Goal: Task Accomplishment & Management: Manage account settings

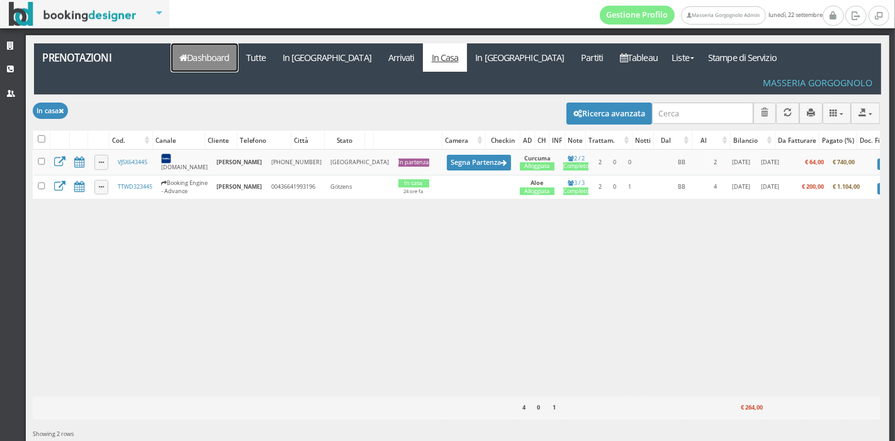
click at [215, 59] on link "Dashboard" at bounding box center [204, 57] width 67 height 28
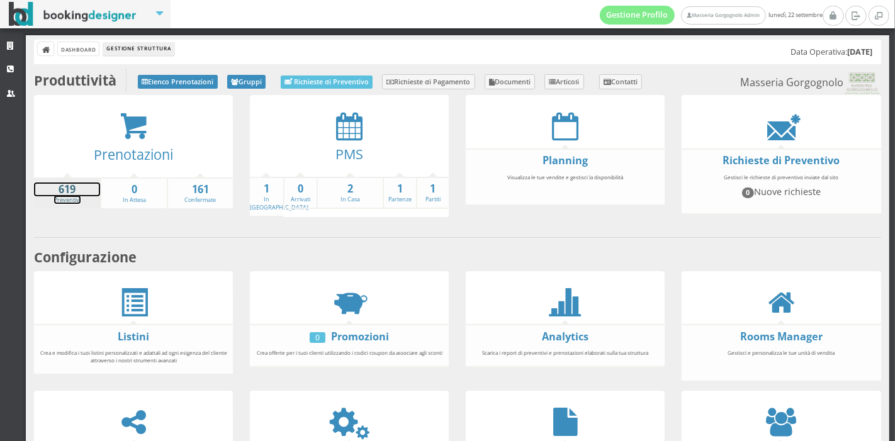
click at [68, 193] on strong "619" at bounding box center [67, 190] width 66 height 14
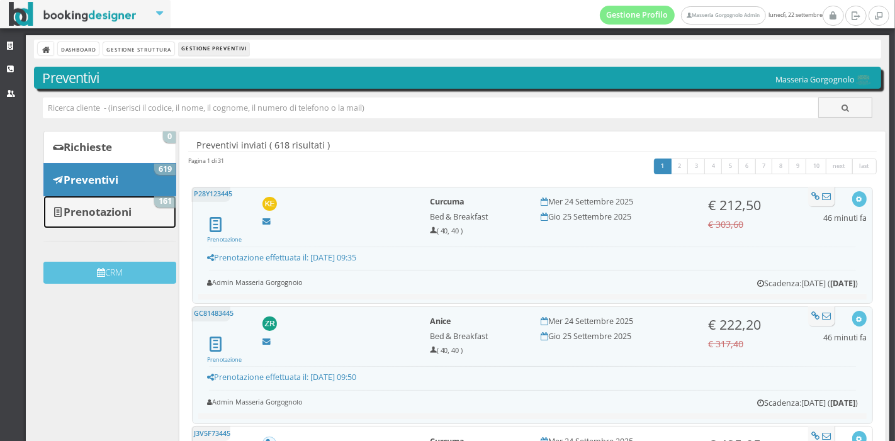
click at [132, 206] on b "Prenotazioni" at bounding box center [98, 212] width 68 height 14
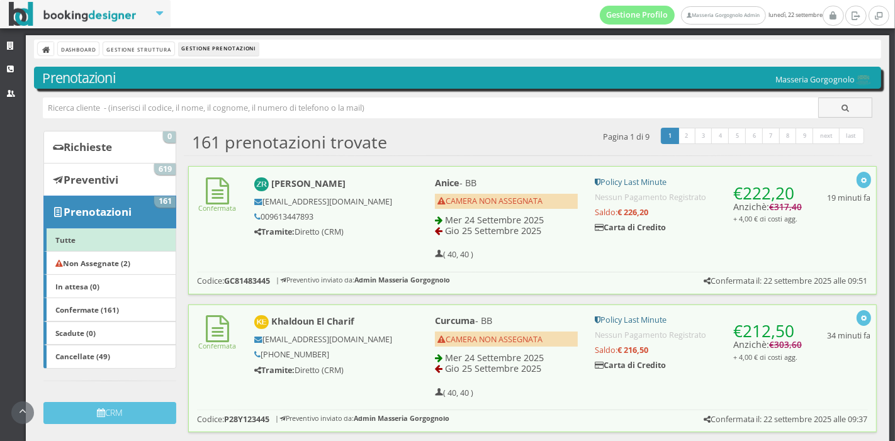
scroll to position [98, 0]
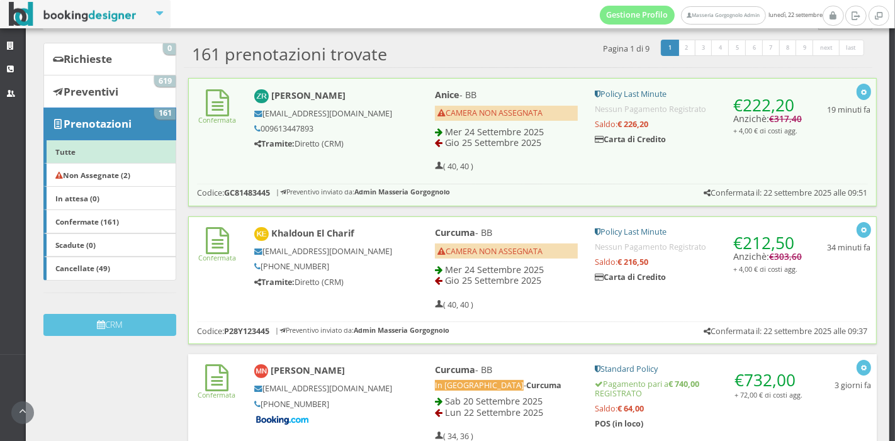
click at [427, 295] on div "Curcuma - BB CAMERA NON ASSEGNATA Mer 24 Settembre 2025 Gio 25 Settembre 2025 (…" at bounding box center [507, 269] width 160 height 94
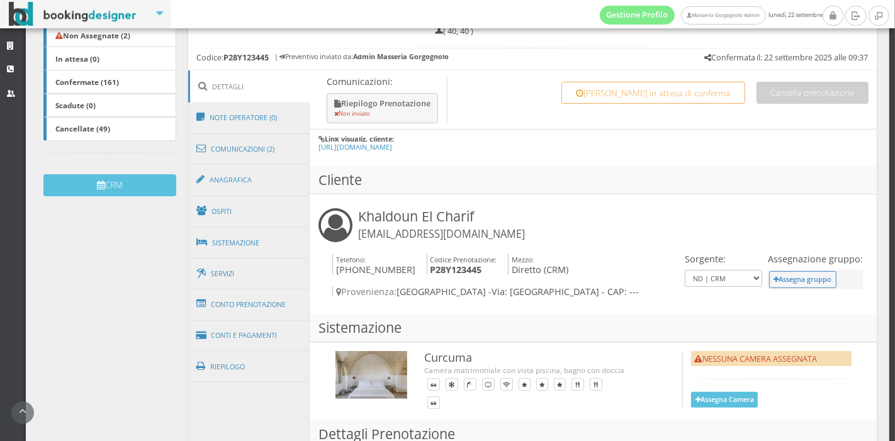
scroll to position [256, 0]
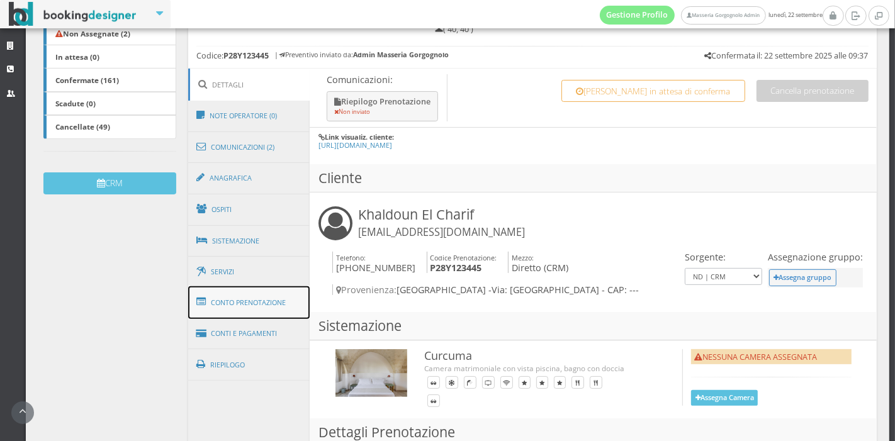
click at [272, 308] on link "Conto Prenotazione" at bounding box center [249, 302] width 122 height 33
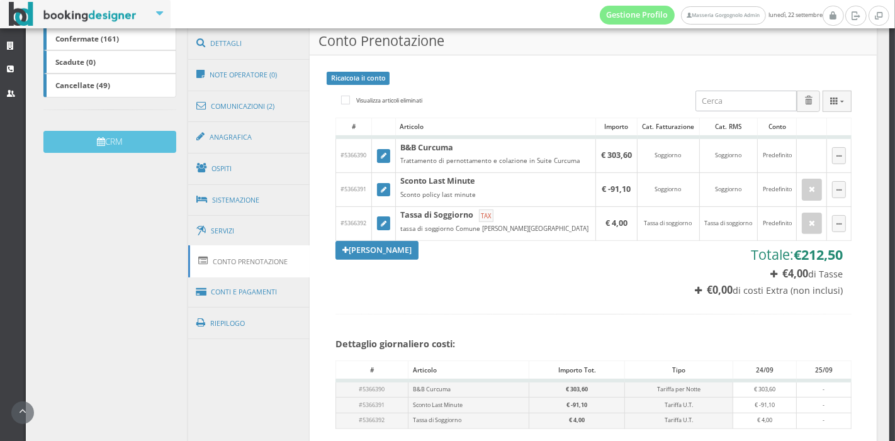
scroll to position [308, 0]
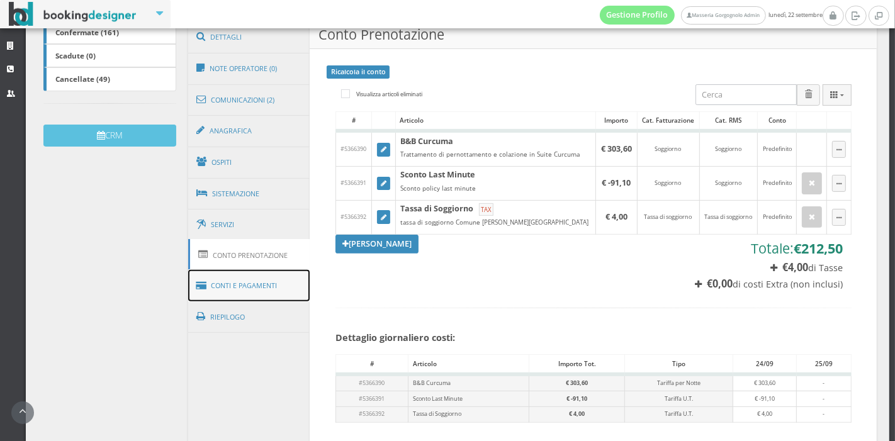
click at [275, 281] on link "Conti e Pagamenti" at bounding box center [249, 286] width 122 height 32
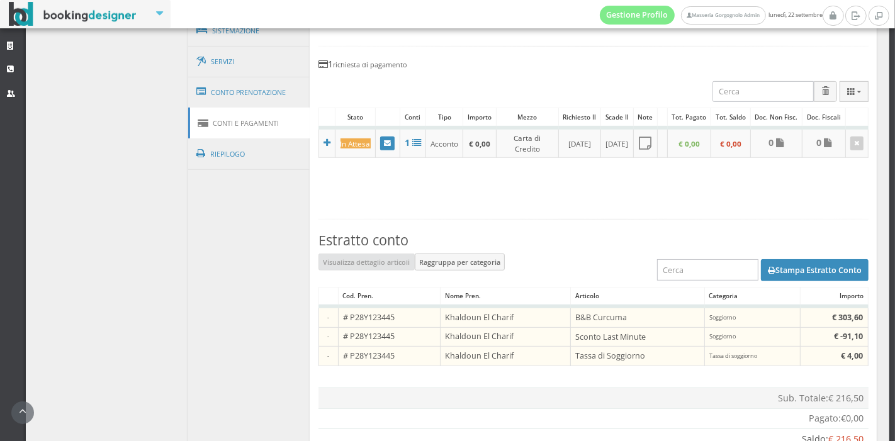
scroll to position [490, 0]
click at [778, 274] on button "Stampa Estratto Conto" at bounding box center [815, 269] width 108 height 21
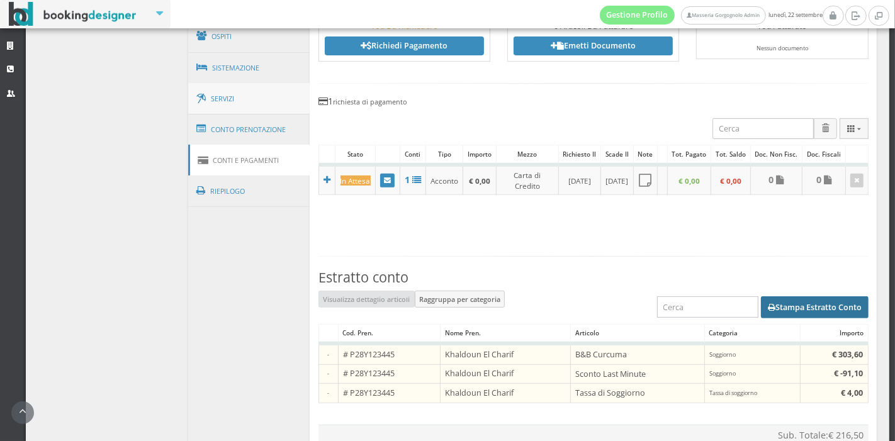
scroll to position [449, 0]
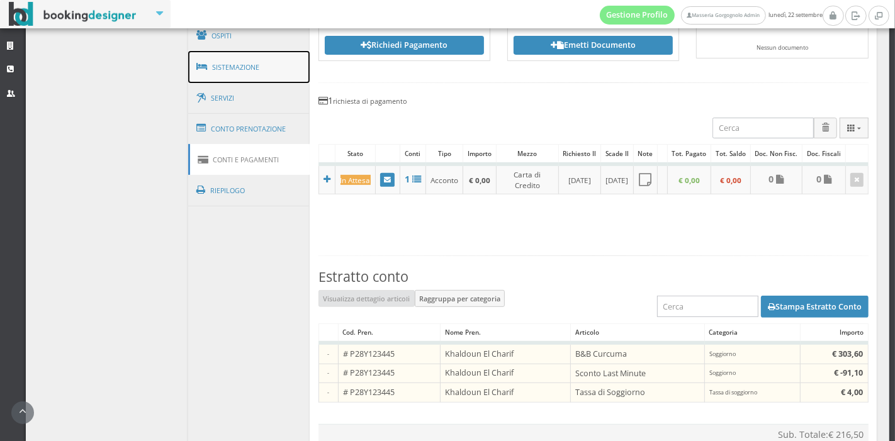
click at [236, 65] on link "Sistemazione" at bounding box center [249, 67] width 122 height 33
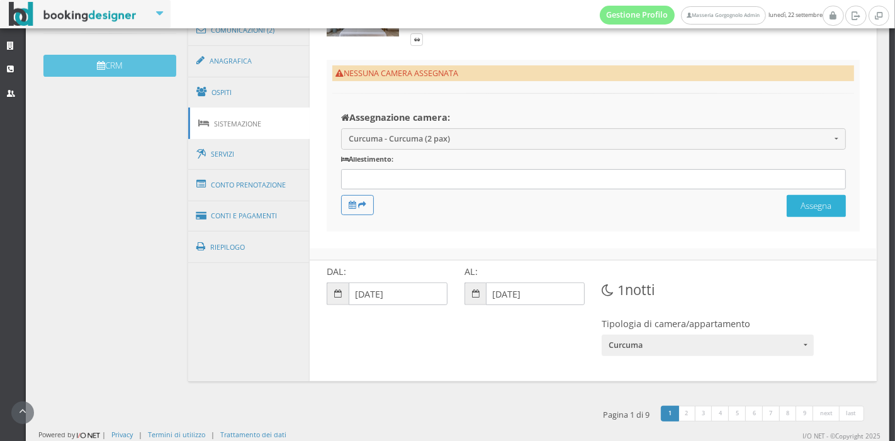
click at [793, 212] on button "Assegna" at bounding box center [816, 206] width 59 height 22
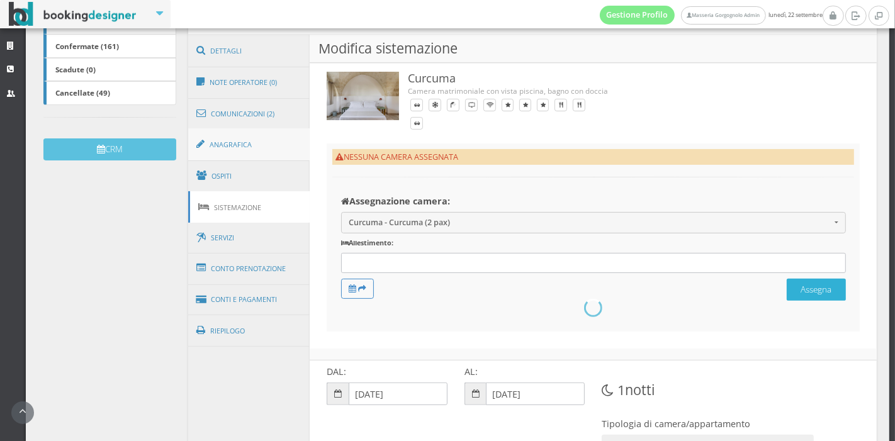
scroll to position [0, 0]
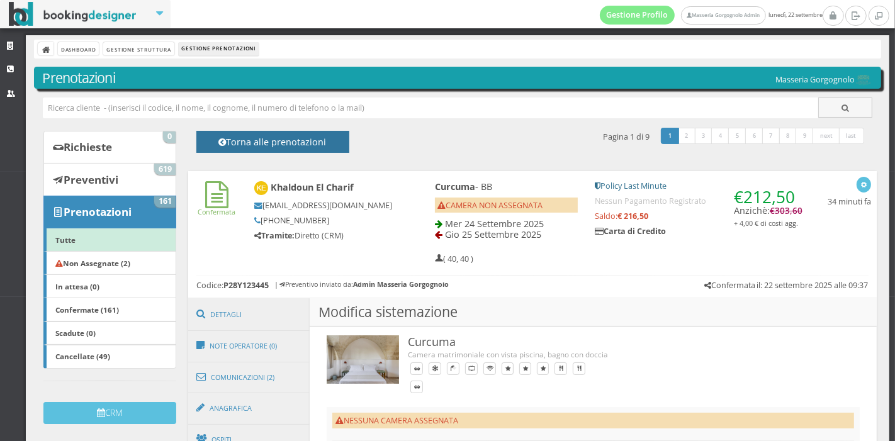
click at [242, 141] on h4 "Torna alle prenotazioni" at bounding box center [272, 147] width 125 height 20
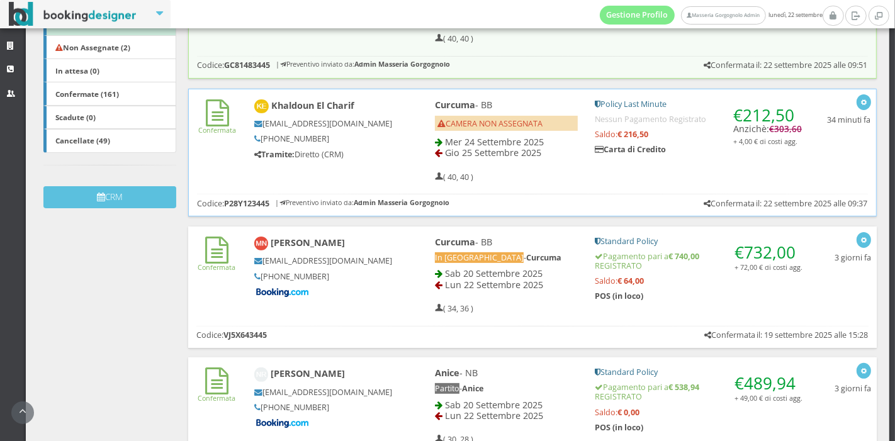
scroll to position [242, 0]
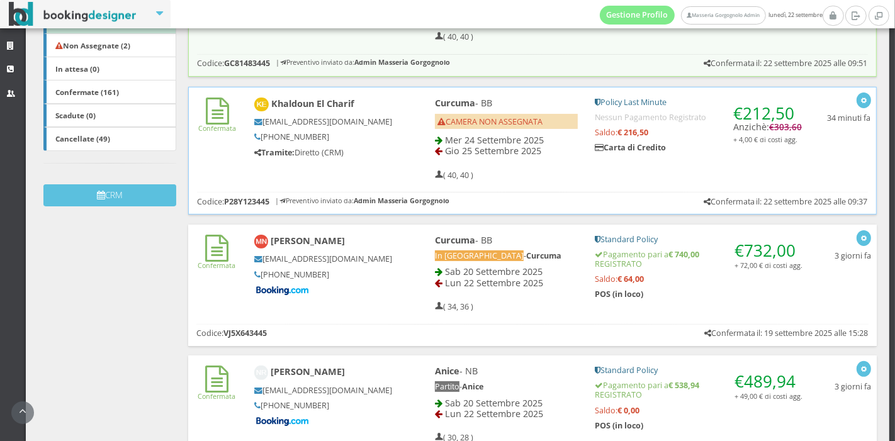
click at [459, 174] on h5 "( 40, 40 )" at bounding box center [454, 175] width 38 height 9
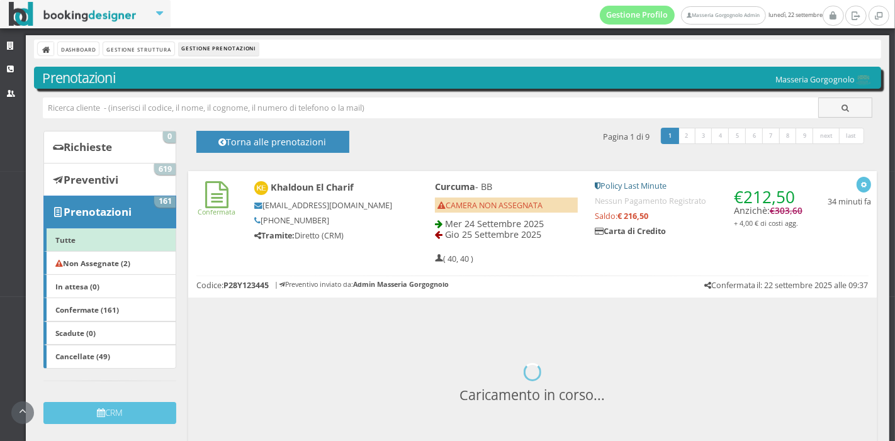
scroll to position [159, 0]
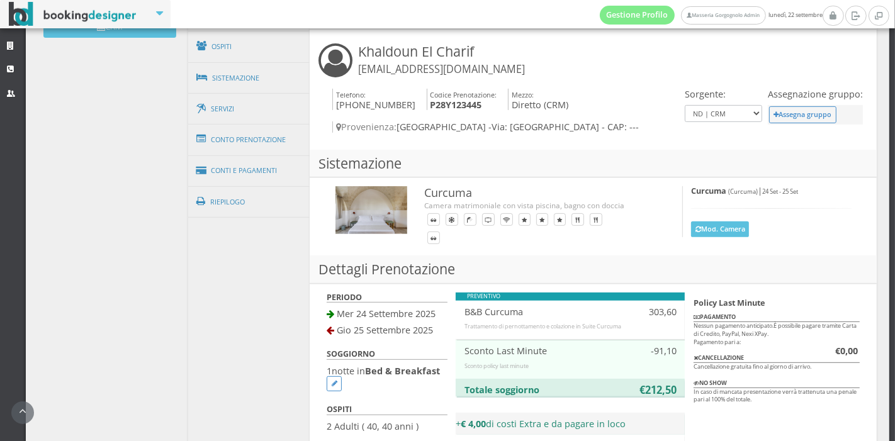
scroll to position [452, 0]
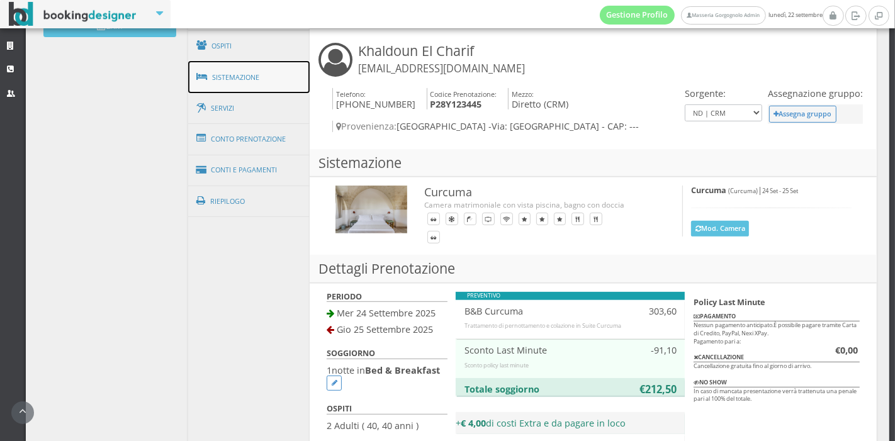
click at [267, 83] on link "Sistemazione" at bounding box center [249, 77] width 122 height 33
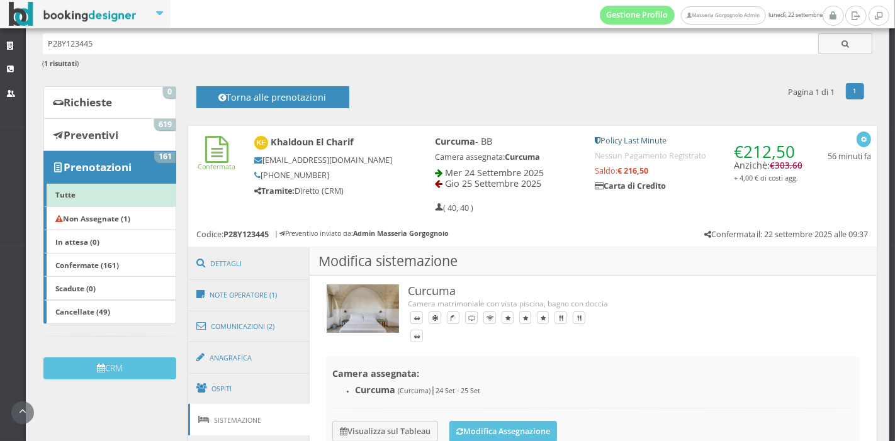
scroll to position [72, 0]
click at [295, 83] on div "1 prenotazione trovata 1 Pagina 1 di 1 Torna alle prenotazioni" at bounding box center [528, 96] width 688 height 30
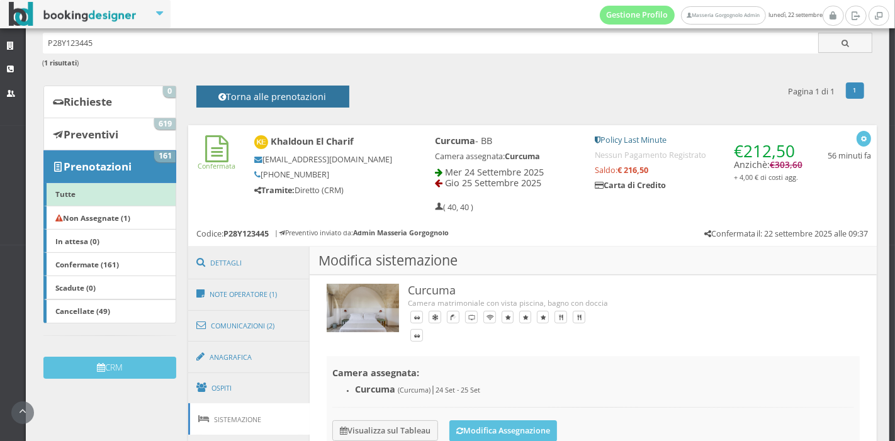
click at [295, 98] on h4 "Torna alle prenotazioni" at bounding box center [272, 101] width 125 height 20
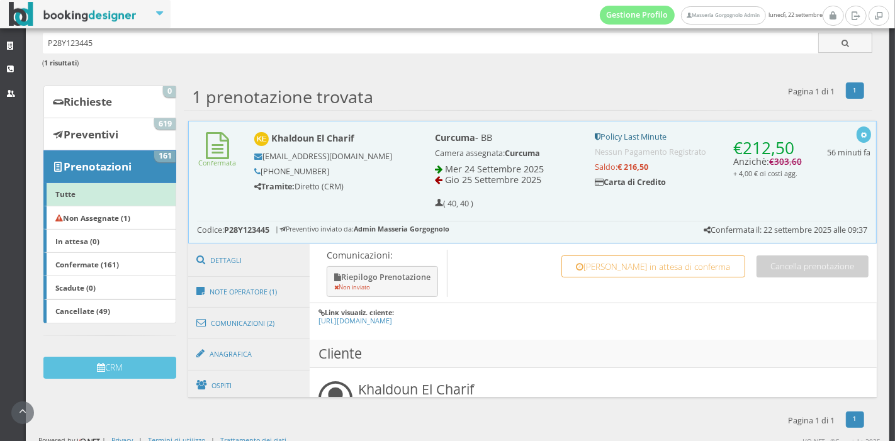
scroll to position [18, 0]
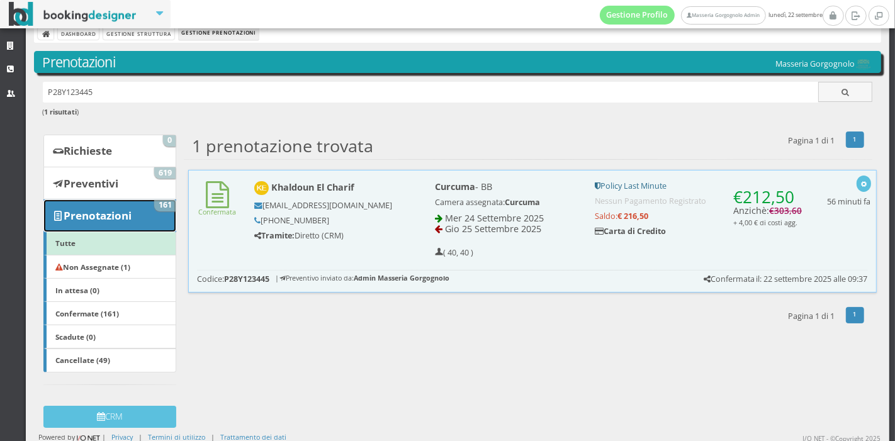
click at [101, 209] on b "Prenotazioni" at bounding box center [98, 215] width 68 height 14
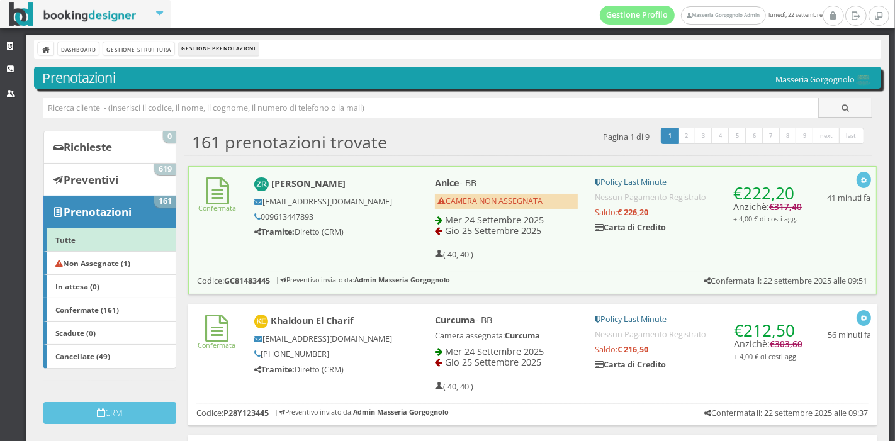
click at [402, 234] on div "Zeina Rafei zeinarafei@gmail.com 009613447893 Tramite: Diretto (CRM)" at bounding box center [332, 207] width 172 height 71
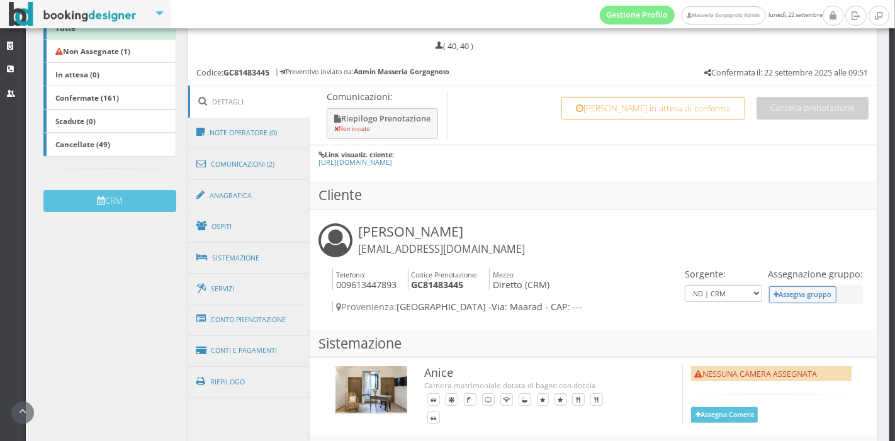
scroll to position [236, 0]
click at [234, 252] on link "Sistemazione" at bounding box center [249, 258] width 122 height 33
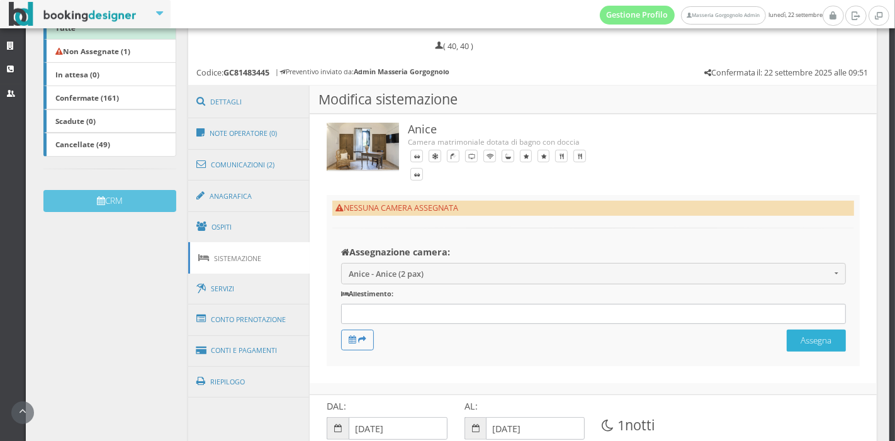
click at [795, 341] on button "Assegna" at bounding box center [816, 341] width 59 height 22
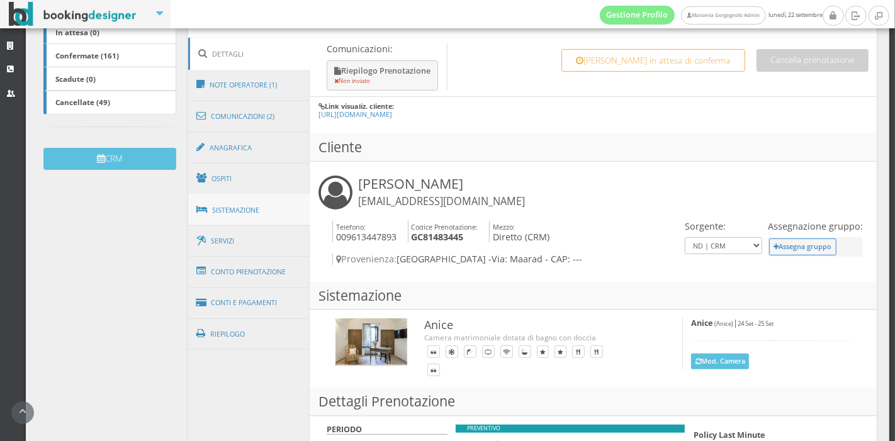
scroll to position [305, 0]
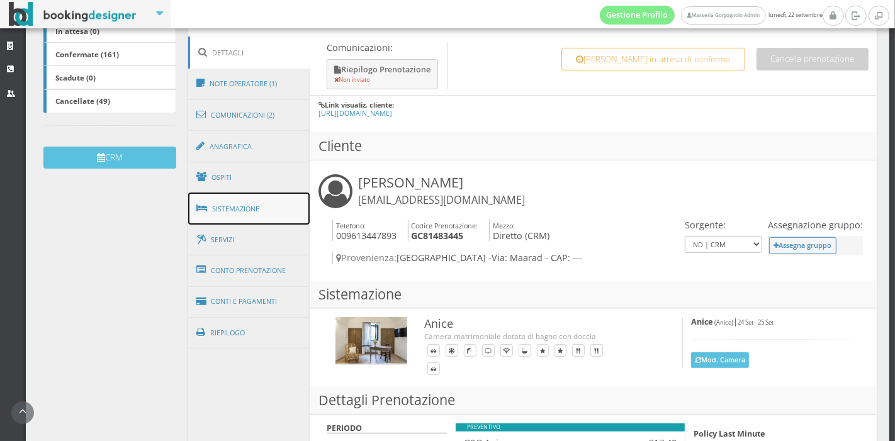
click at [279, 193] on link "Sistemazione" at bounding box center [249, 209] width 122 height 33
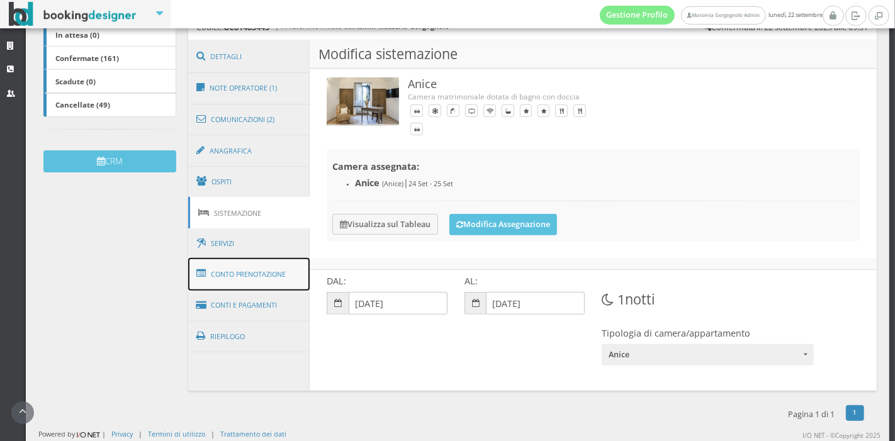
click at [262, 276] on link "Conto Prenotazione" at bounding box center [249, 274] width 122 height 33
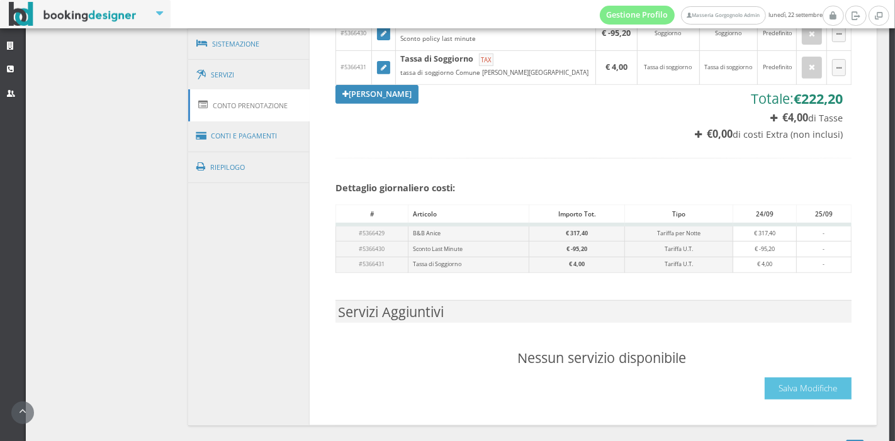
scroll to position [494, 0]
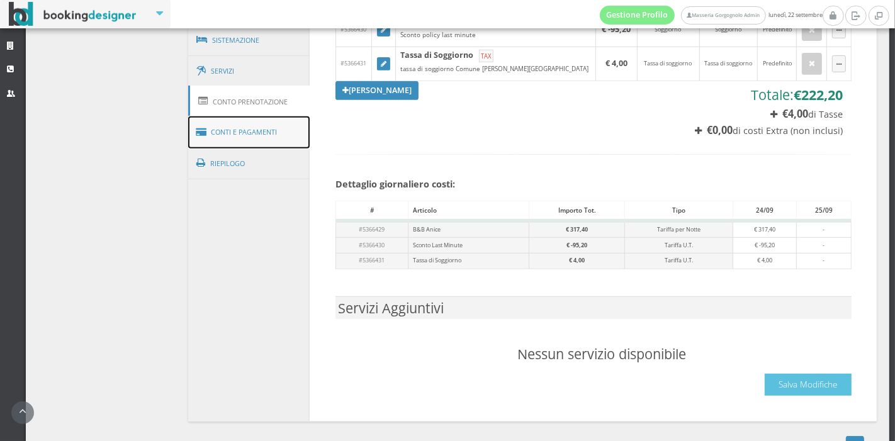
click at [246, 130] on link "Conti e Pagamenti" at bounding box center [249, 132] width 122 height 32
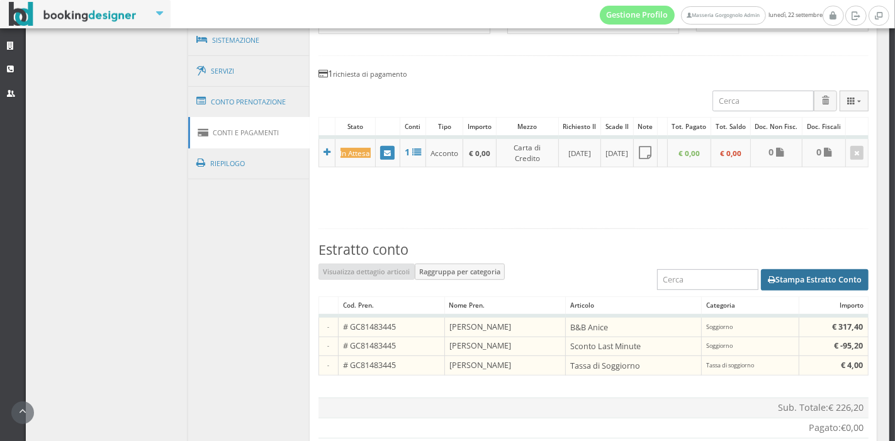
click at [789, 291] on button "Stampa Estratto Conto" at bounding box center [815, 279] width 108 height 21
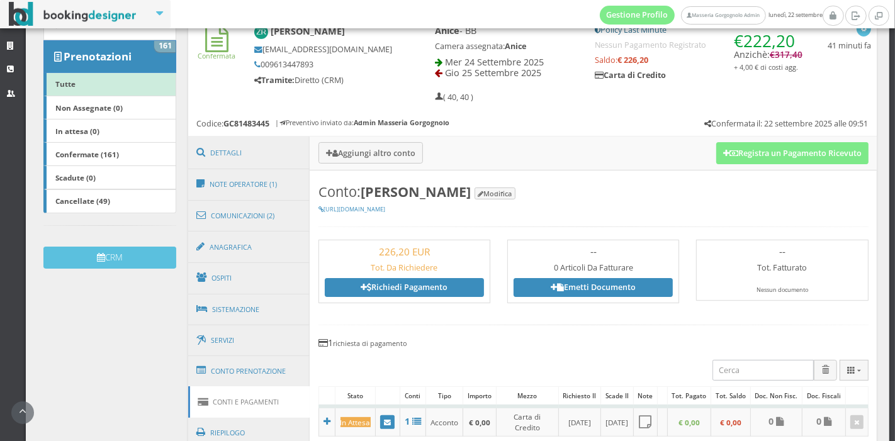
scroll to position [0, 0]
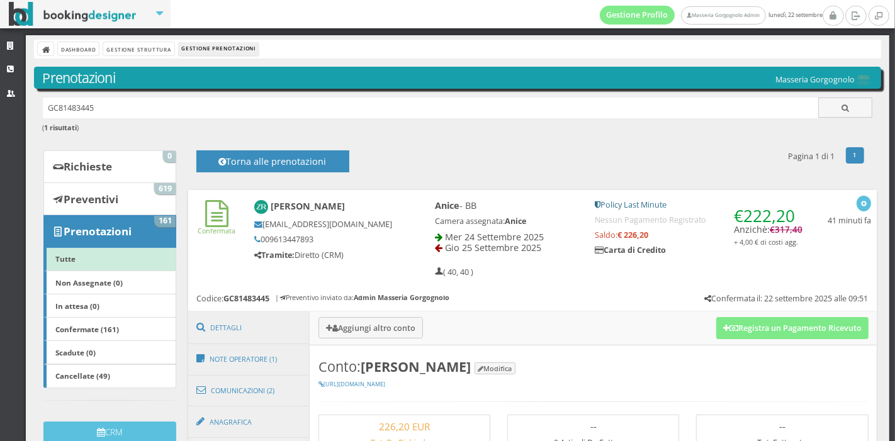
click at [75, 55] on div "Dashboard Gestione Struttura Gestione Prenotazioni" at bounding box center [457, 49] width 847 height 19
click at [81, 53] on link "Dashboard" at bounding box center [78, 48] width 41 height 13
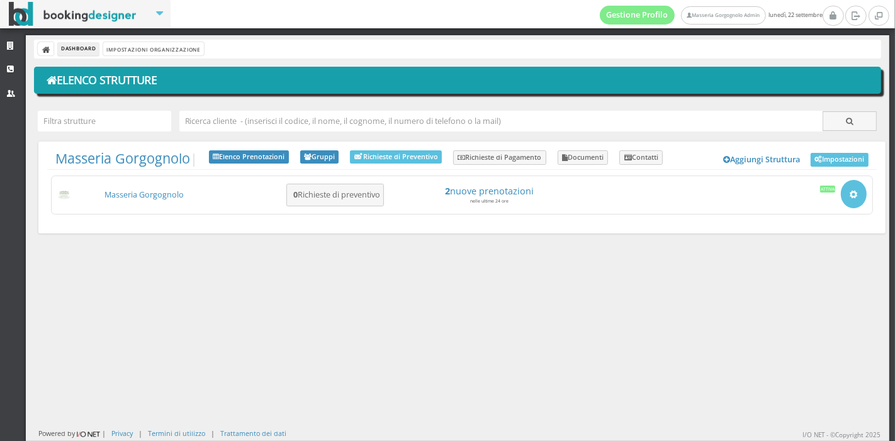
click at [154, 198] on link "Masseria Gorgognolo" at bounding box center [143, 194] width 79 height 11
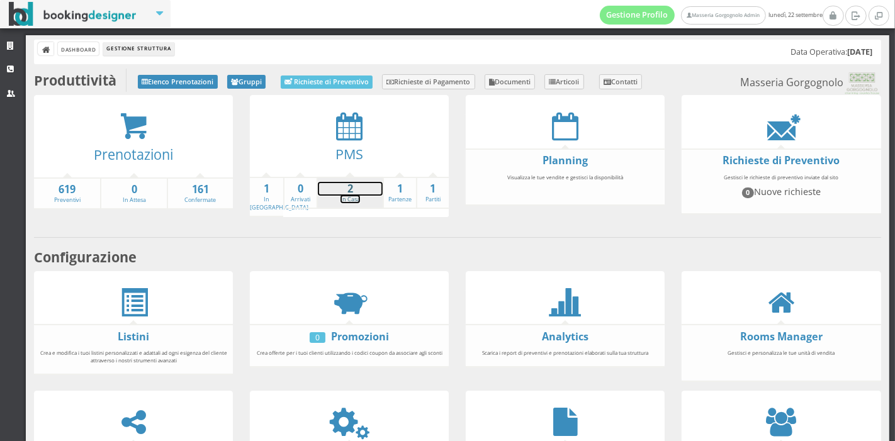
click at [346, 194] on strong "2" at bounding box center [350, 189] width 65 height 14
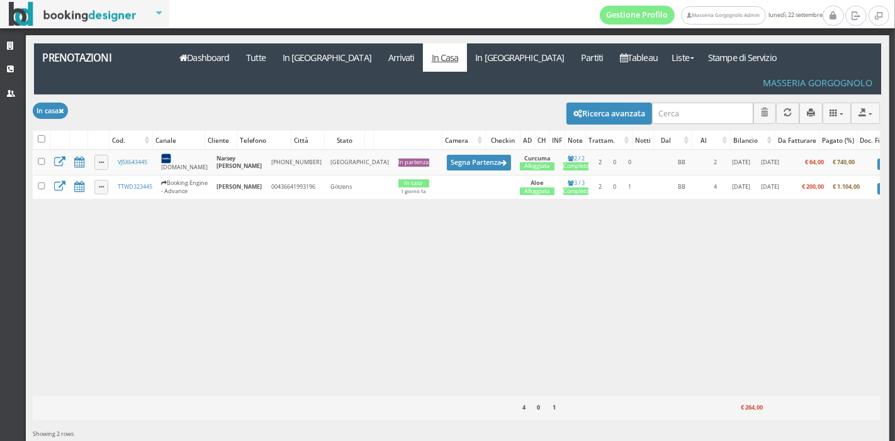
click at [346, 194] on div "Caricamento in corso Cod. Canale Cliente Telefono Città Stato Camera Checkin AD…" at bounding box center [456, 273] width 847 height 247
click at [612, 55] on link "Tableau" at bounding box center [639, 57] width 55 height 28
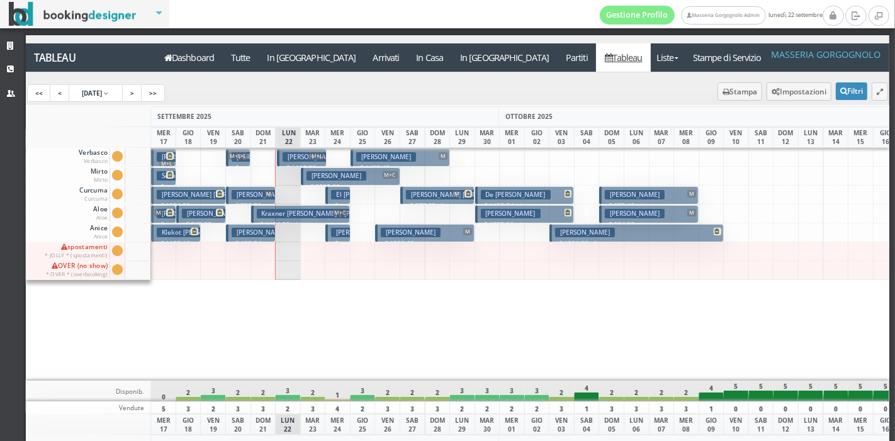
click at [638, 190] on h3 "[PERSON_NAME]" at bounding box center [635, 194] width 60 height 9
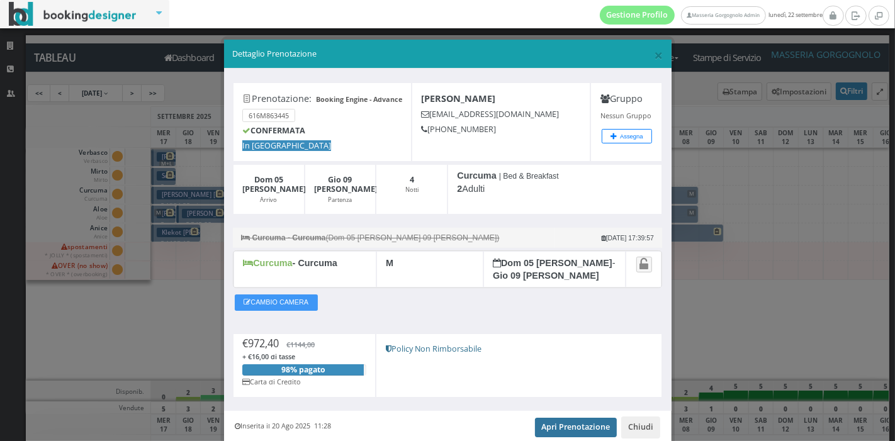
click at [568, 418] on link "Apri Prenotazione" at bounding box center [576, 427] width 82 height 19
click at [654, 51] on span "×" at bounding box center [658, 54] width 9 height 21
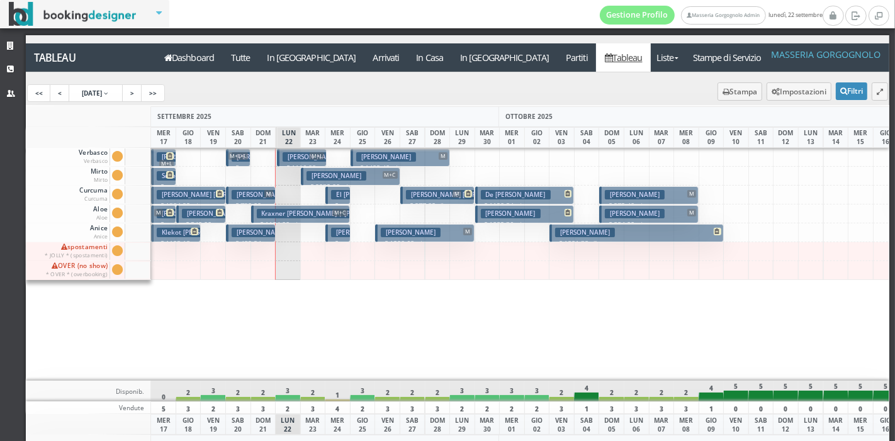
click at [626, 213] on h3 "[PERSON_NAME]" at bounding box center [635, 213] width 60 height 9
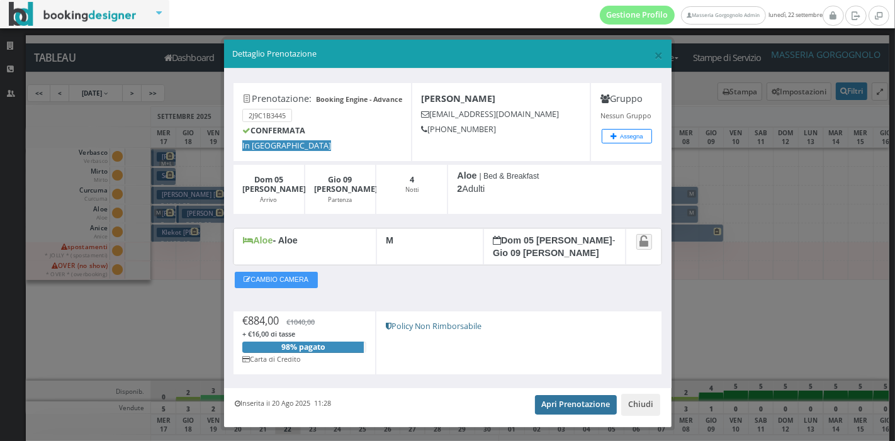
click at [573, 395] on link "Apri Prenotazione" at bounding box center [576, 404] width 82 height 19
click at [627, 394] on button "Chiudi" at bounding box center [640, 404] width 39 height 21
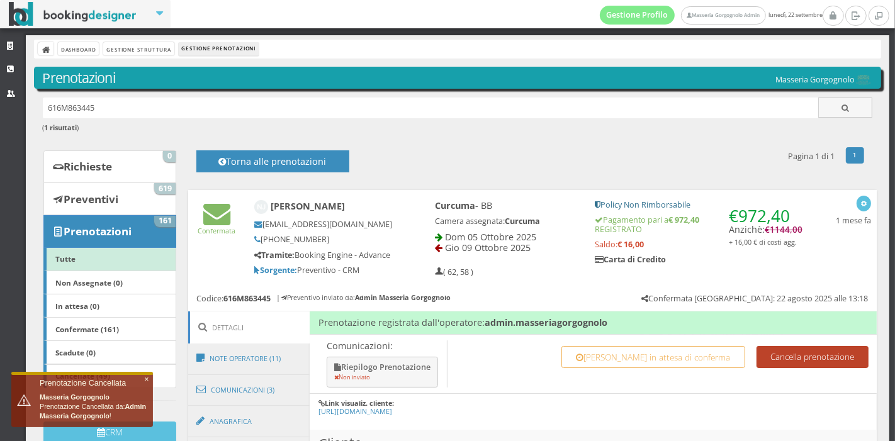
click at [772, 362] on button "Cancella prenotazione" at bounding box center [812, 357] width 112 height 22
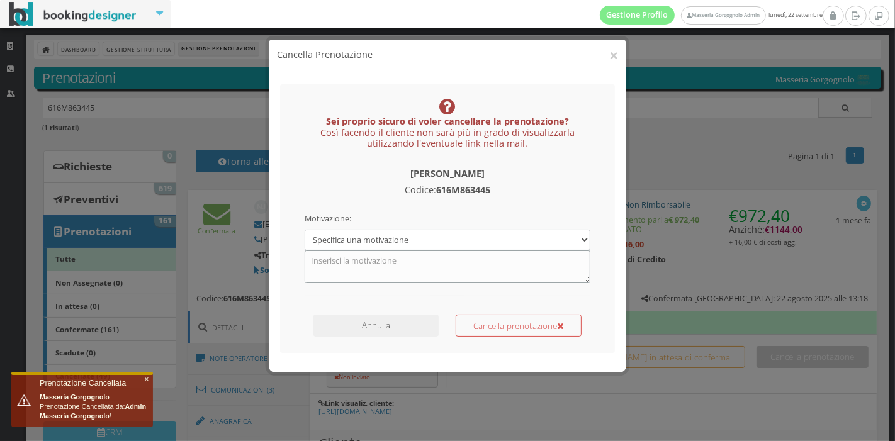
click at [532, 257] on textarea at bounding box center [448, 266] width 286 height 33
click at [452, 230] on select "Specifica una motivazione Errore di inserimento Prenotazione duplicata Prenotaz…" at bounding box center [448, 240] width 286 height 21
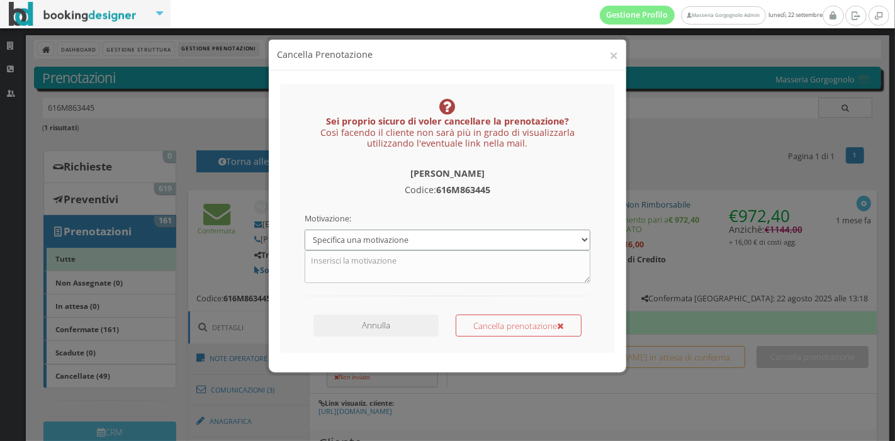
select select "3"
click at [305, 230] on select "Specifica una motivazione Errore di inserimento Prenotazione duplicata Prenotaz…" at bounding box center [448, 240] width 286 height 21
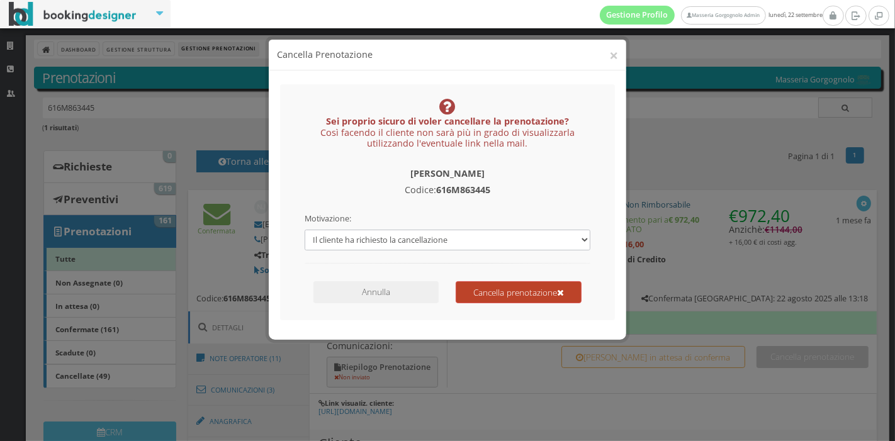
click at [493, 295] on button "Cancella prenotazione" at bounding box center [519, 292] width 126 height 22
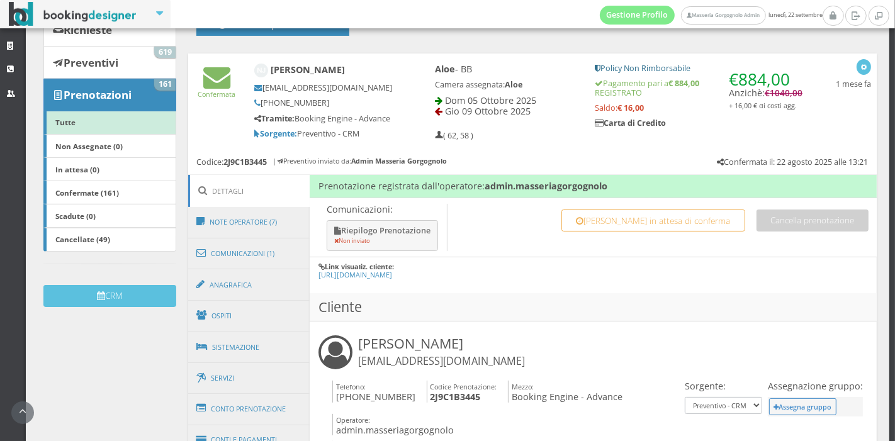
scroll to position [152, 0]
click at [262, 359] on link "Sistemazione" at bounding box center [249, 347] width 122 height 33
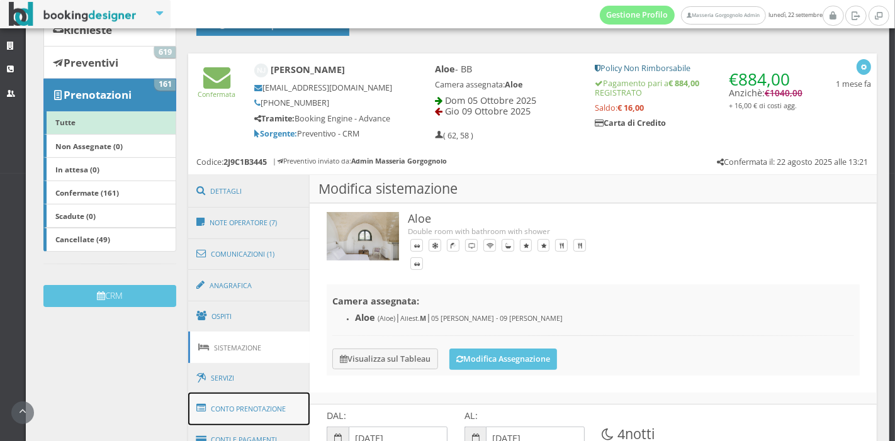
click at [261, 416] on link "Conto Prenotazione" at bounding box center [249, 409] width 122 height 33
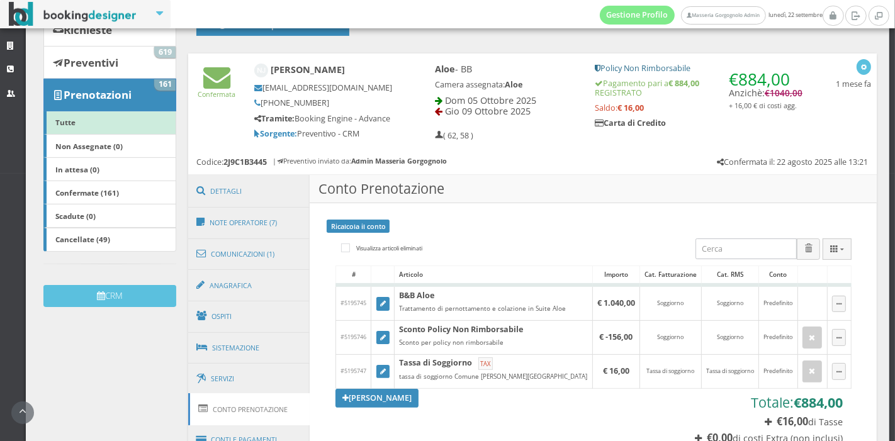
scroll to position [259, 0]
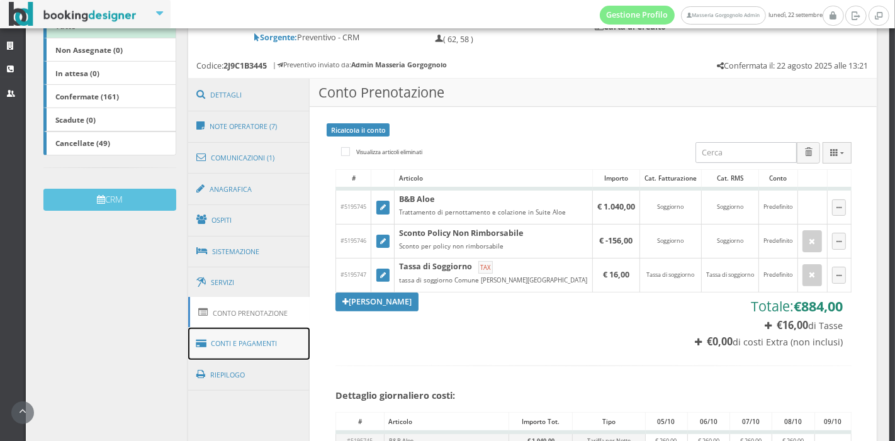
click at [267, 357] on link "Conti e Pagamenti" at bounding box center [249, 344] width 122 height 32
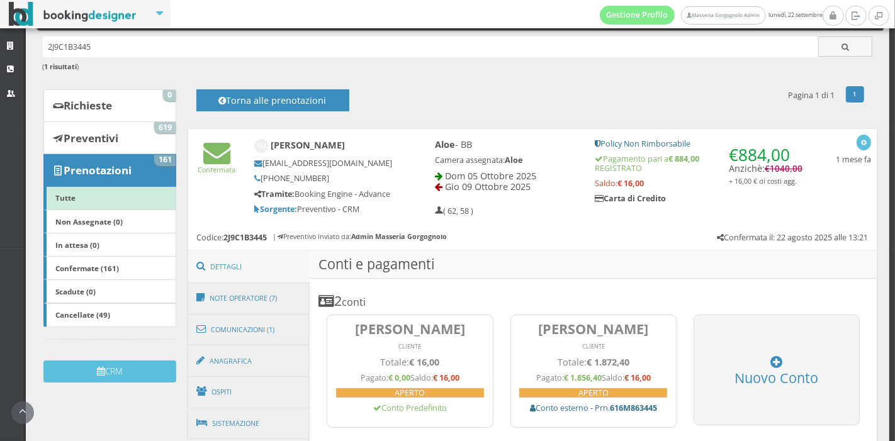
scroll to position [66, 0]
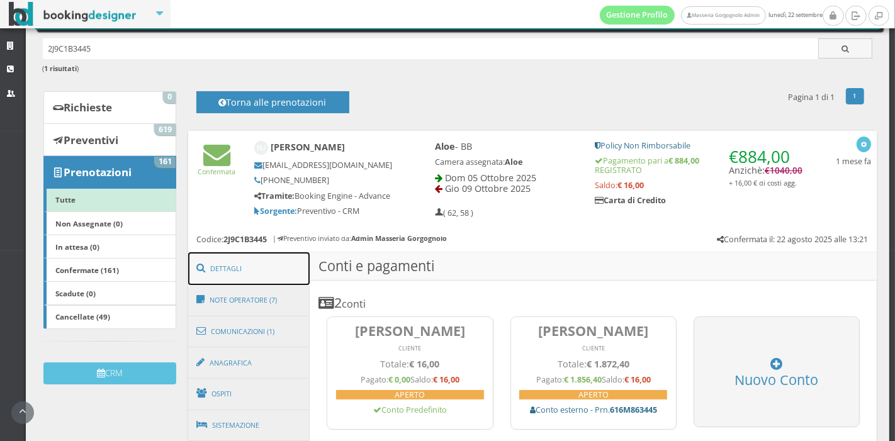
click at [257, 282] on link "Dettagli" at bounding box center [249, 268] width 122 height 33
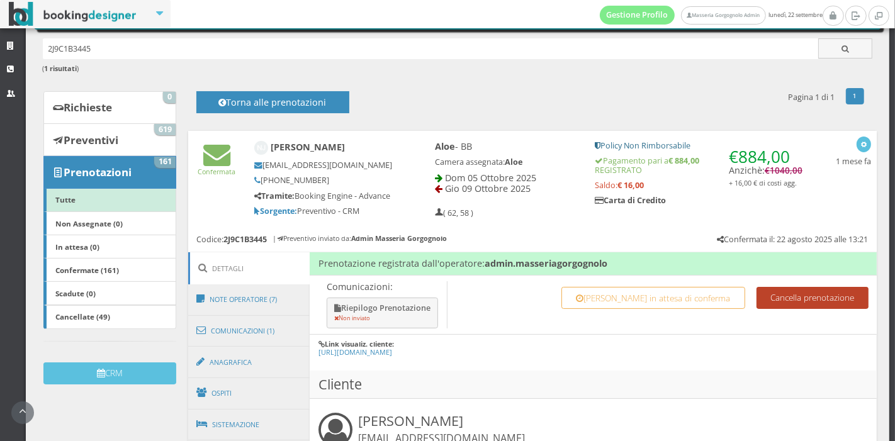
click at [811, 306] on button "Cancella prenotazione" at bounding box center [812, 298] width 112 height 22
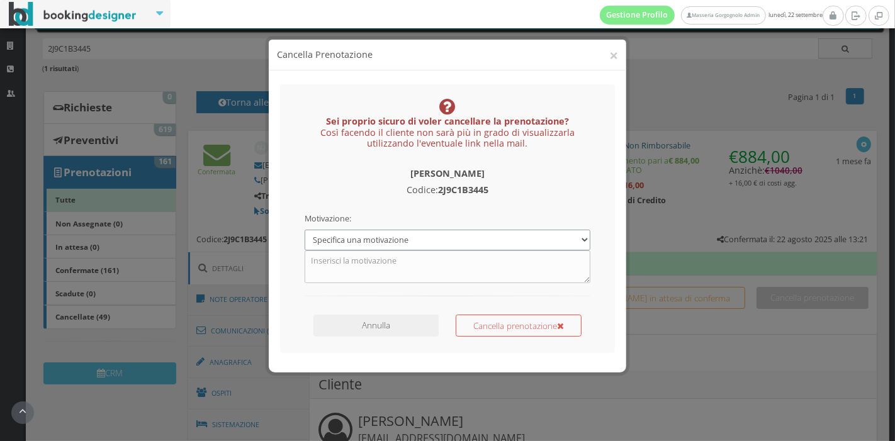
click at [570, 239] on select "Specifica una motivazione Errore di inserimento Prenotazione duplicata Prenotaz…" at bounding box center [448, 240] width 286 height 21
select select "3"
click at [305, 230] on select "Specifica una motivazione Errore di inserimento Prenotazione duplicata Prenotaz…" at bounding box center [448, 240] width 286 height 21
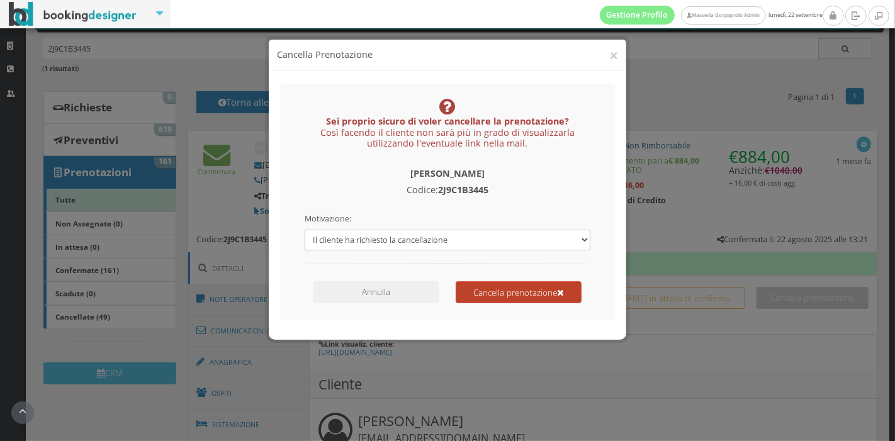
click at [494, 299] on button "Cancella prenotazione" at bounding box center [519, 292] width 126 height 22
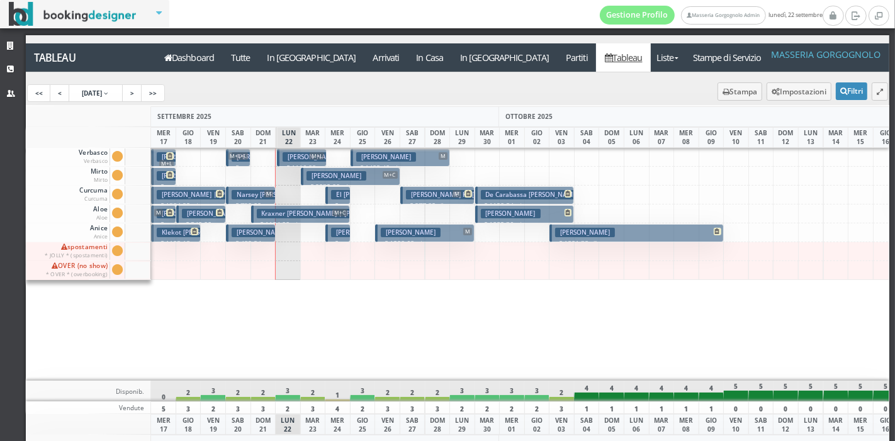
click at [247, 191] on h3 "Narsey [PERSON_NAME]" at bounding box center [273, 194] width 83 height 9
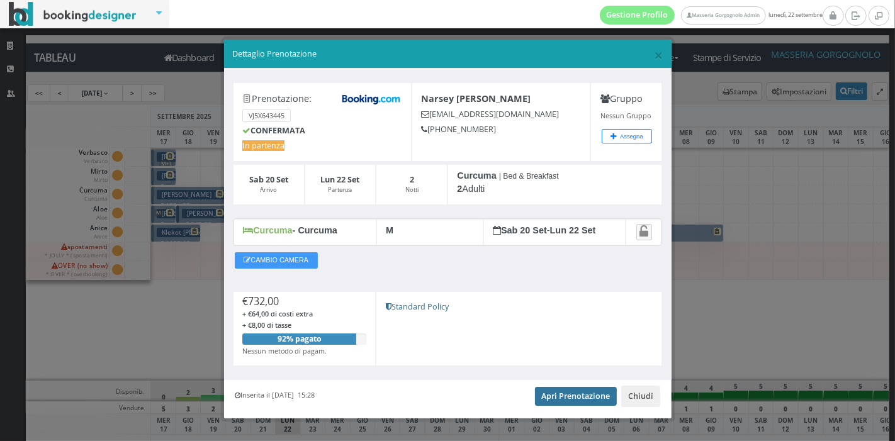
click at [551, 397] on link "Apri Prenotazione" at bounding box center [576, 396] width 82 height 19
click at [632, 393] on button "Chiudi" at bounding box center [640, 396] width 39 height 21
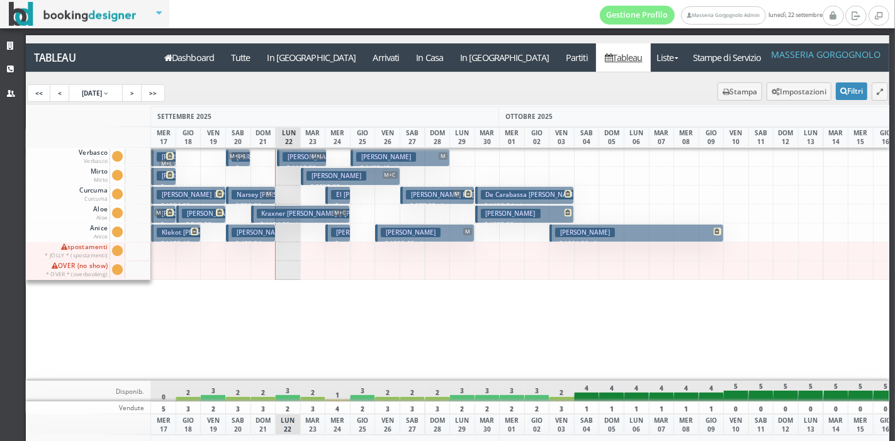
click at [261, 190] on h3 "Narsey [PERSON_NAME]" at bounding box center [273, 194] width 83 height 9
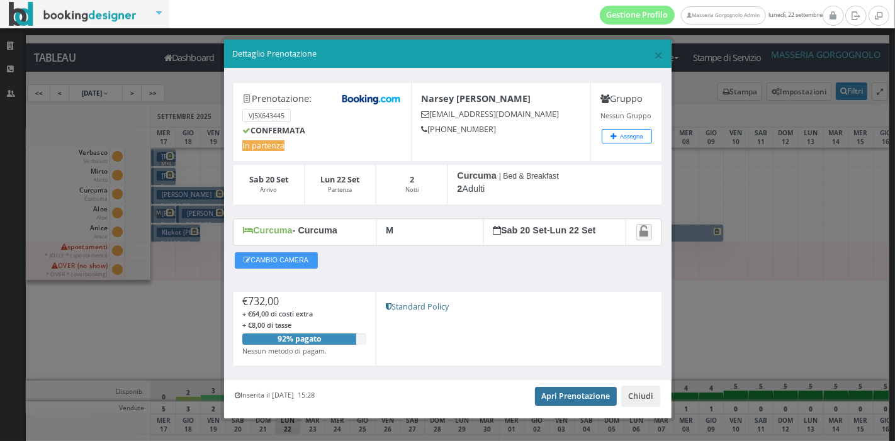
click at [541, 398] on link "Apri Prenotazione" at bounding box center [576, 396] width 82 height 19
click at [654, 57] on span "×" at bounding box center [658, 54] width 9 height 21
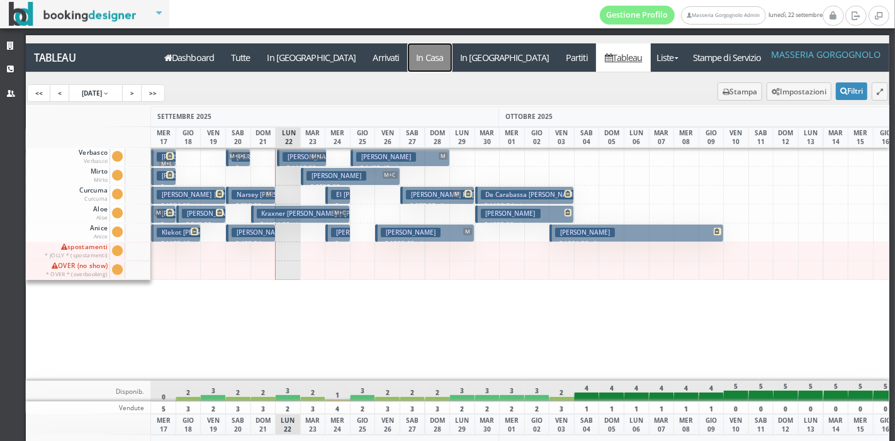
click at [408, 64] on a=pms-instay-reservations"] "In Casa" at bounding box center [430, 57] width 44 height 28
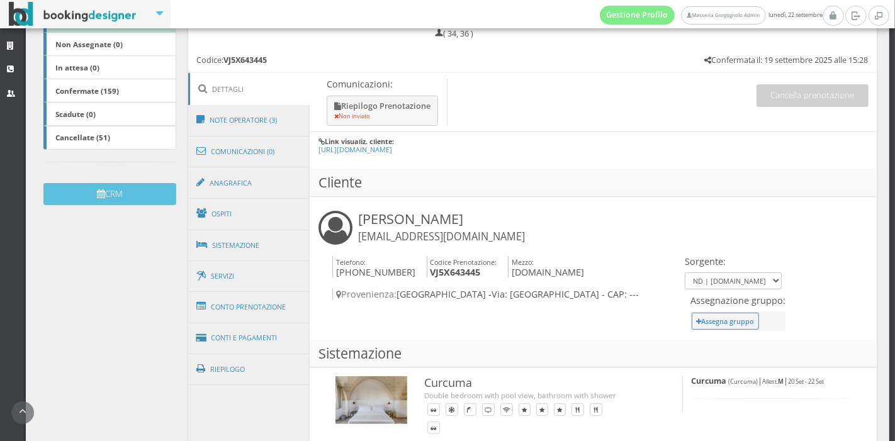
scroll to position [266, 0]
click at [261, 300] on link "Conto Prenotazione" at bounding box center [249, 306] width 122 height 33
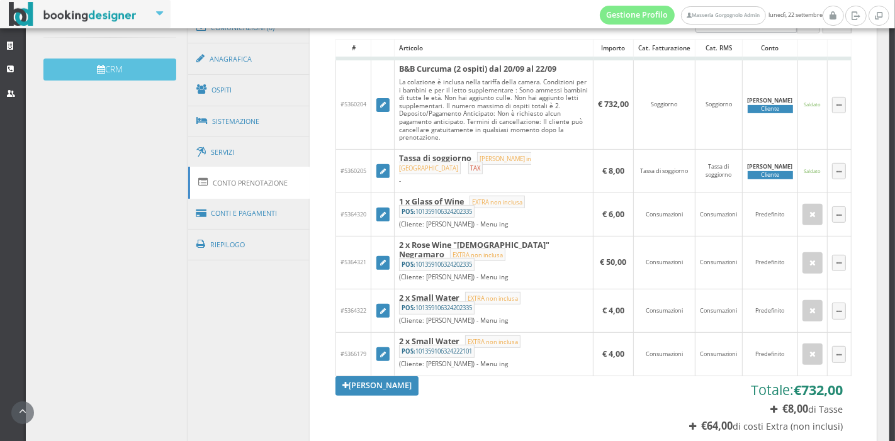
scroll to position [405, 0]
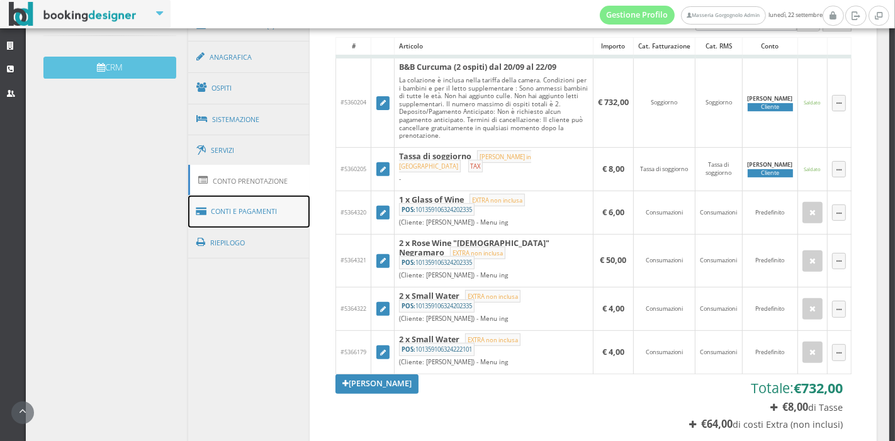
click at [270, 209] on link "Conti e Pagamenti" at bounding box center [249, 212] width 122 height 32
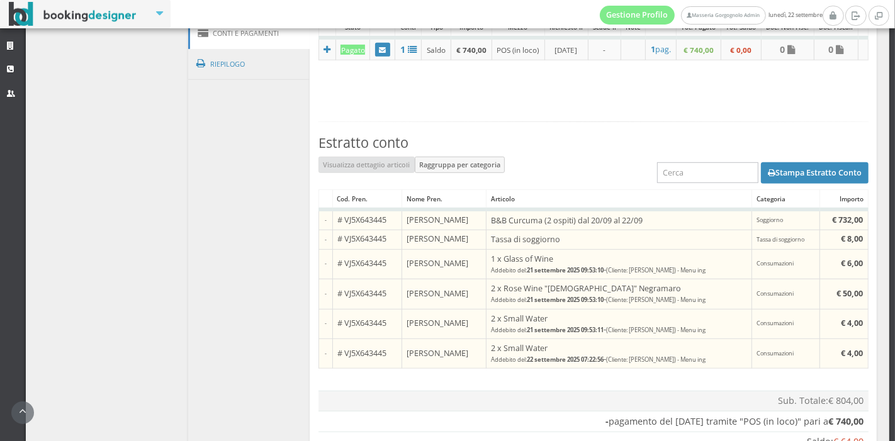
scroll to position [692, 0]
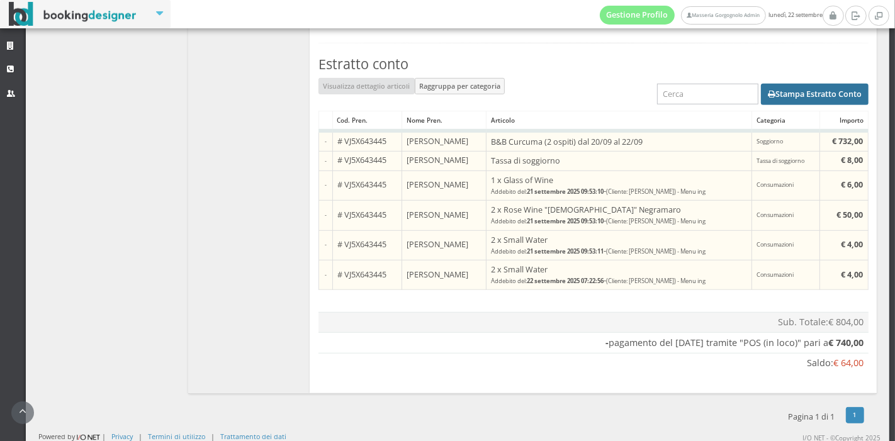
click at [778, 96] on button "Stampa Estratto Conto" at bounding box center [815, 94] width 108 height 21
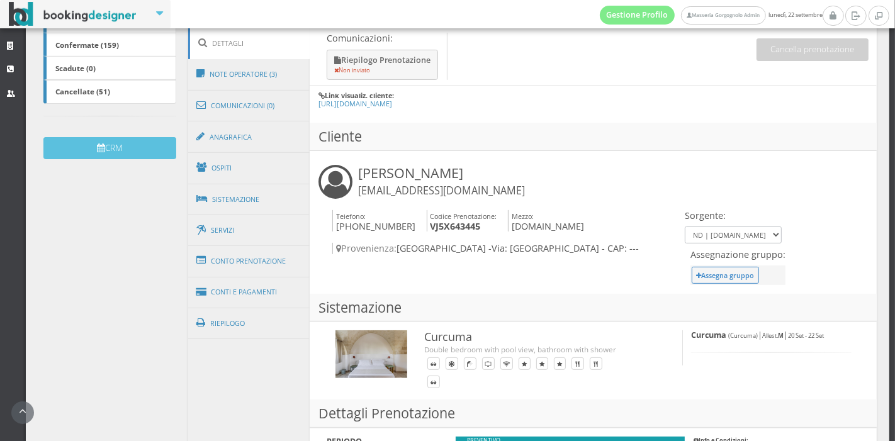
scroll to position [322, 0]
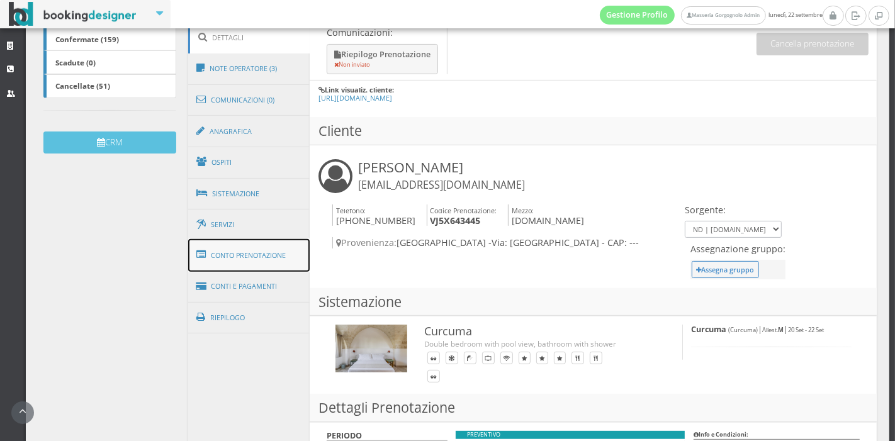
click at [272, 262] on link "Conto Prenotazione" at bounding box center [249, 255] width 122 height 33
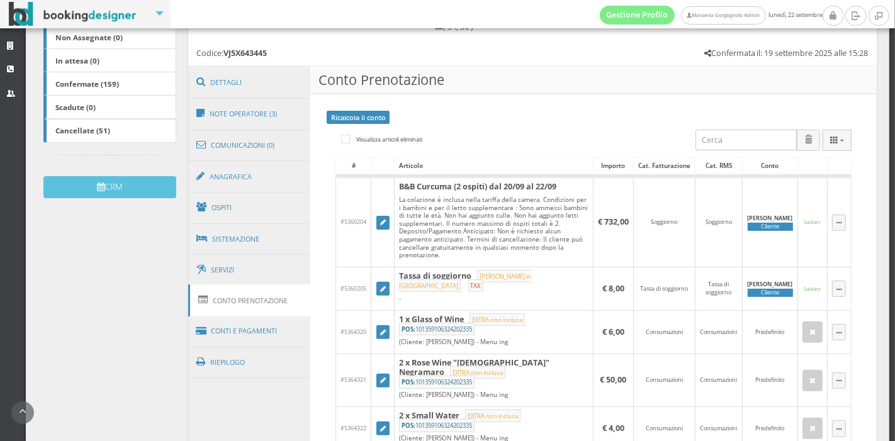
scroll to position [273, 0]
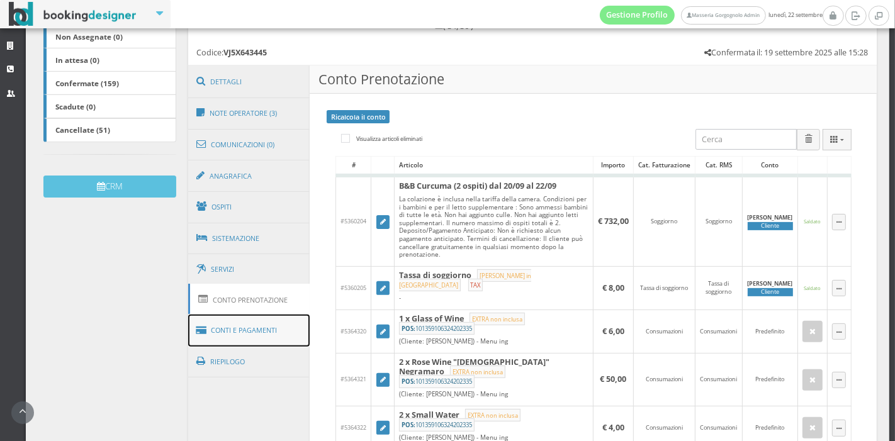
click at [257, 339] on link "Conti e Pagamenti" at bounding box center [249, 331] width 122 height 32
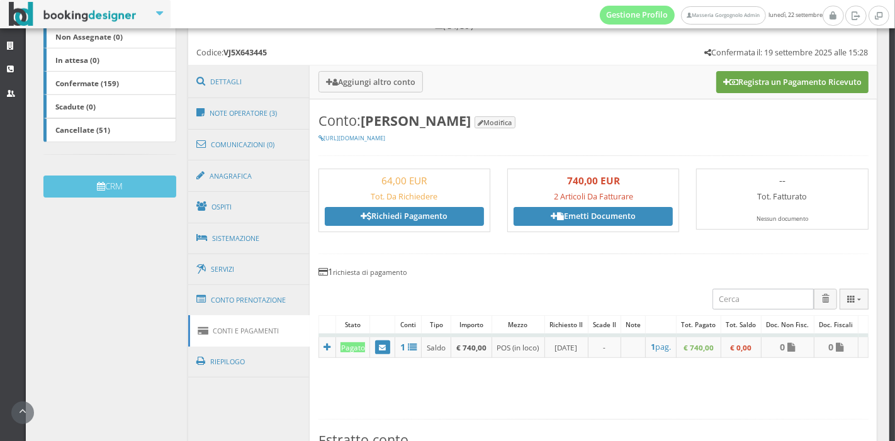
click at [760, 79] on button "Registra un Pagamento Ricevuto" at bounding box center [792, 81] width 152 height 21
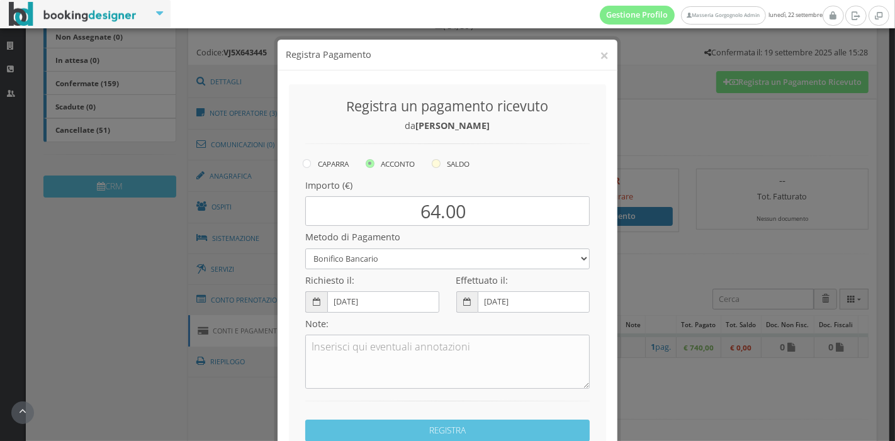
click at [435, 164] on icon at bounding box center [436, 163] width 9 height 9
radio input "true"
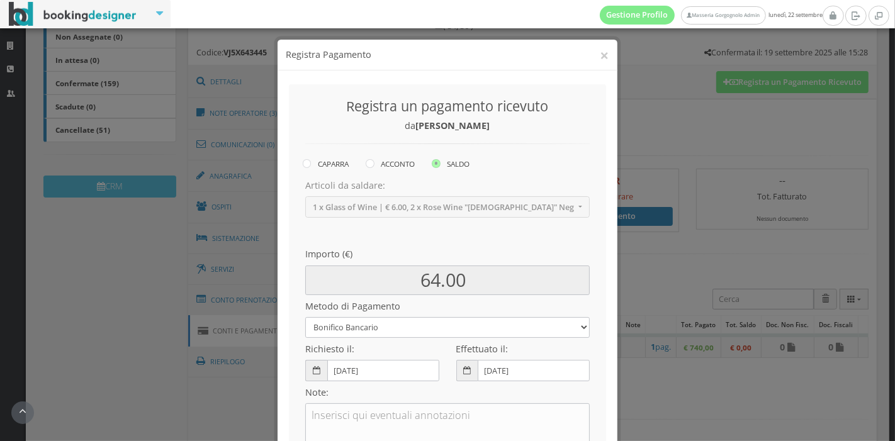
scroll to position [118, 0]
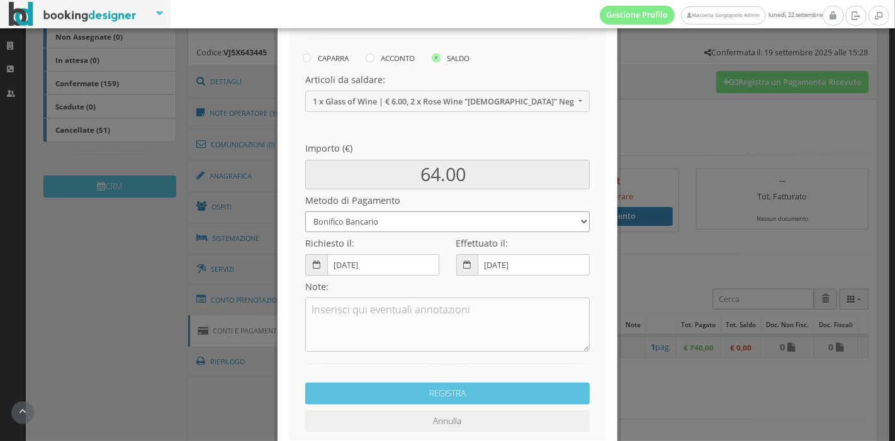
click at [402, 223] on select "Bonifico Bancario Carta di Credito Pay By Link Contanti Assegno Bancario Assegn…" at bounding box center [447, 221] width 284 height 21
select select
click at [305, 211] on select "Bonifico Bancario Carta di Credito Pay By Link Contanti Assegno Bancario Assegn…" at bounding box center [447, 221] width 284 height 21
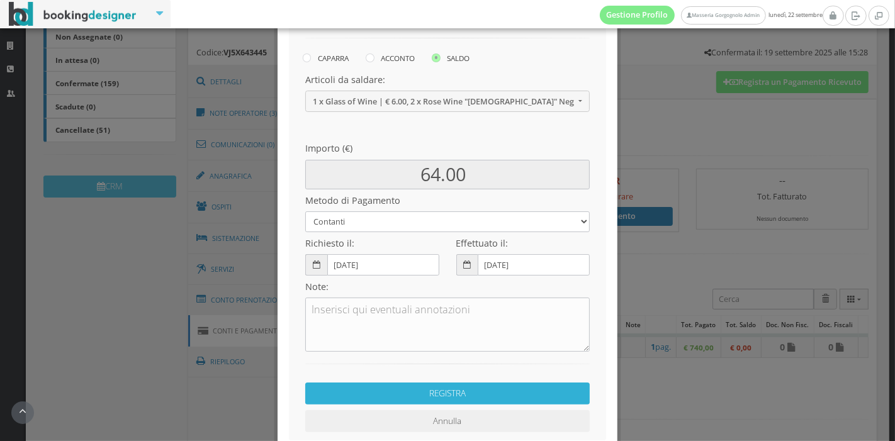
click at [437, 393] on button "REGISTRA" at bounding box center [447, 394] width 284 height 22
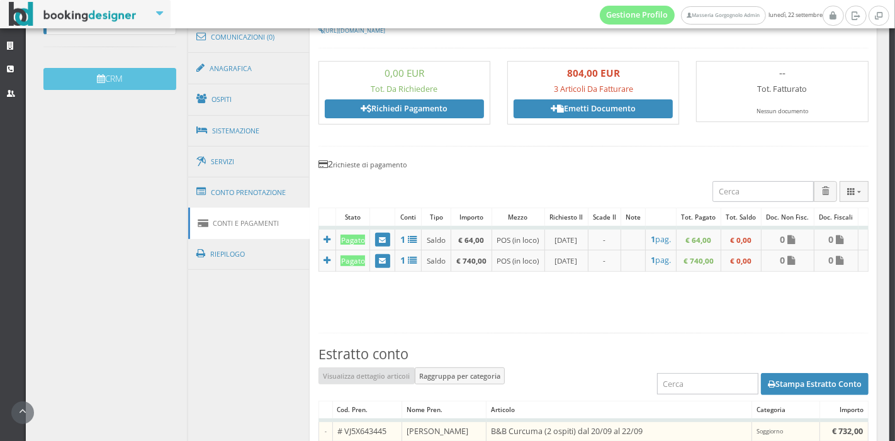
scroll to position [0, 0]
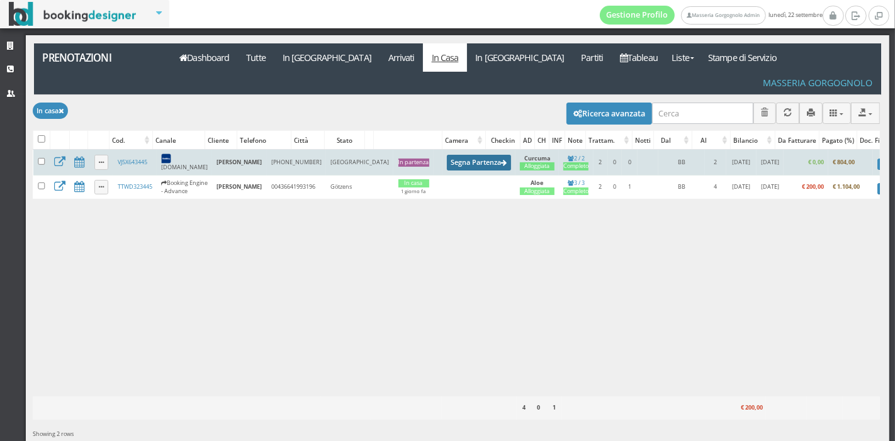
click at [447, 155] on button "Segna Partenza" at bounding box center [479, 163] width 64 height 16
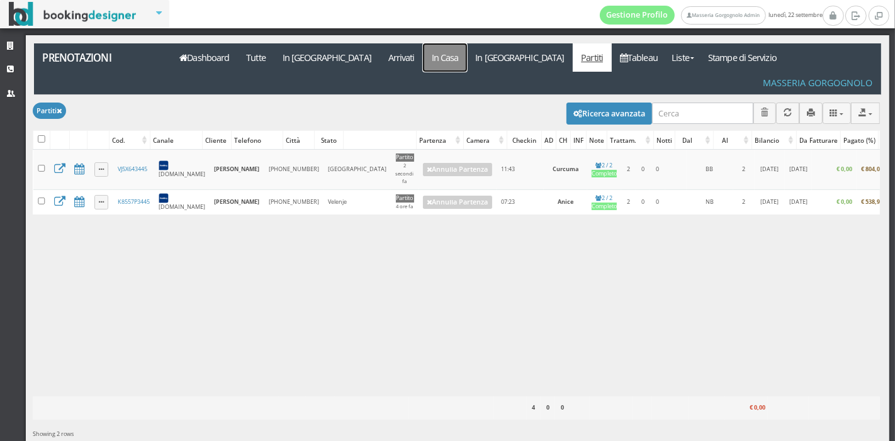
click at [423, 69] on link "In Casa" at bounding box center [445, 57] width 44 height 28
